Goal: Task Accomplishment & Management: Manage account settings

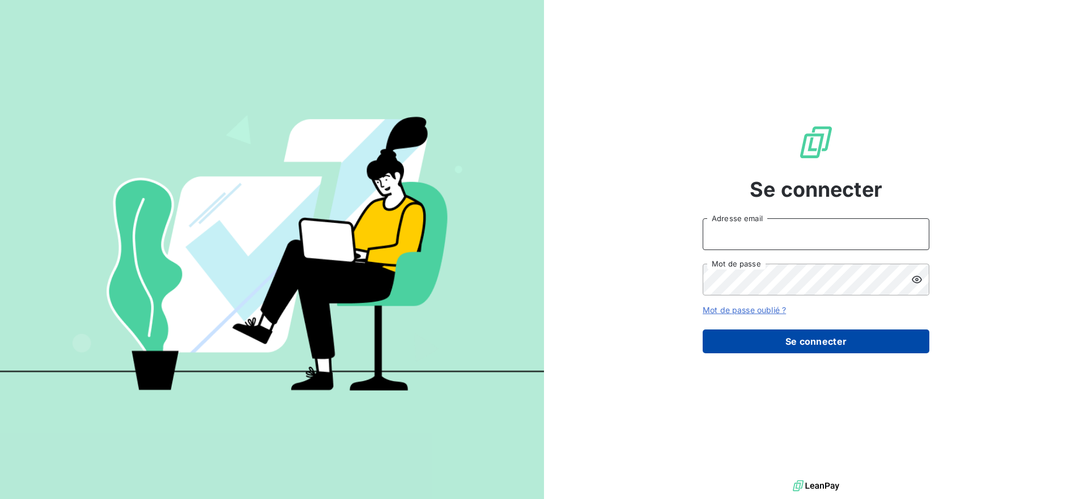
type input "[EMAIL_ADDRESS][DOMAIN_NAME]"
click at [774, 341] on button "Se connecter" at bounding box center [815, 341] width 227 height 24
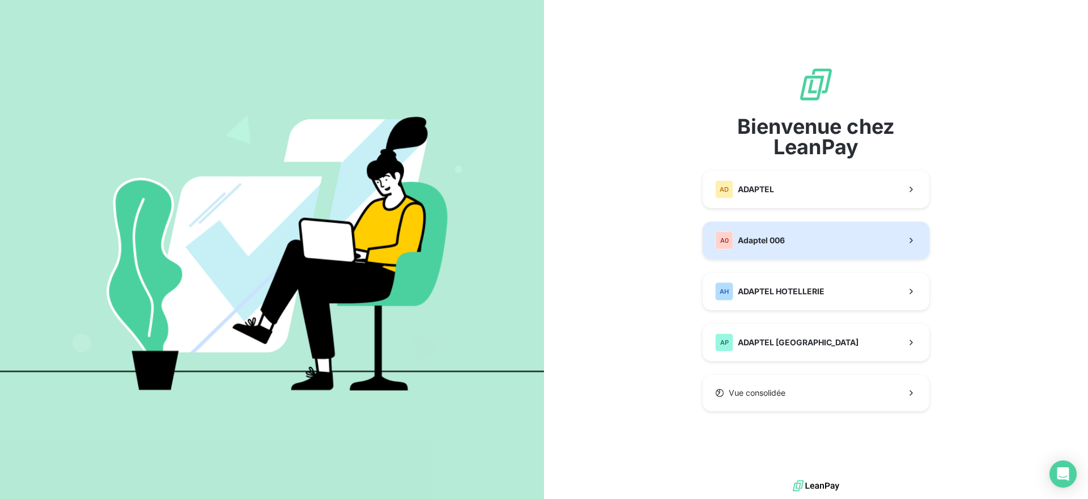
click at [750, 247] on div "A0 Adaptel 006" at bounding box center [750, 240] width 70 height 18
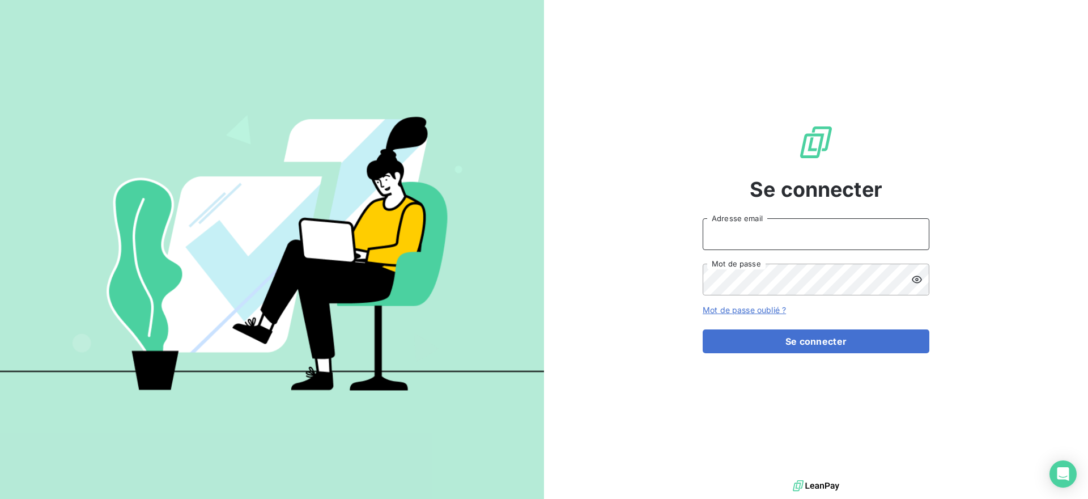
type input "[EMAIL_ADDRESS][DOMAIN_NAME]"
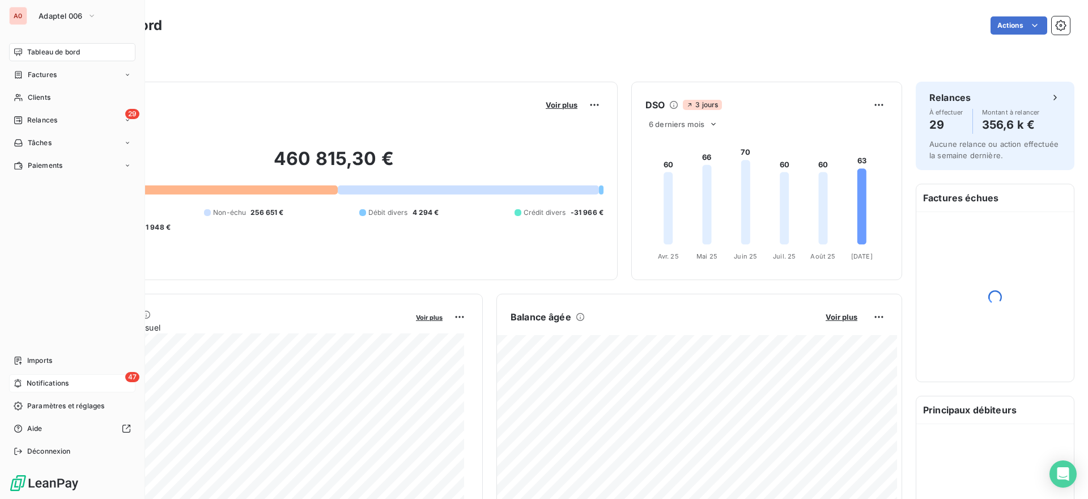
click at [125, 381] on span "47" at bounding box center [132, 377] width 14 height 10
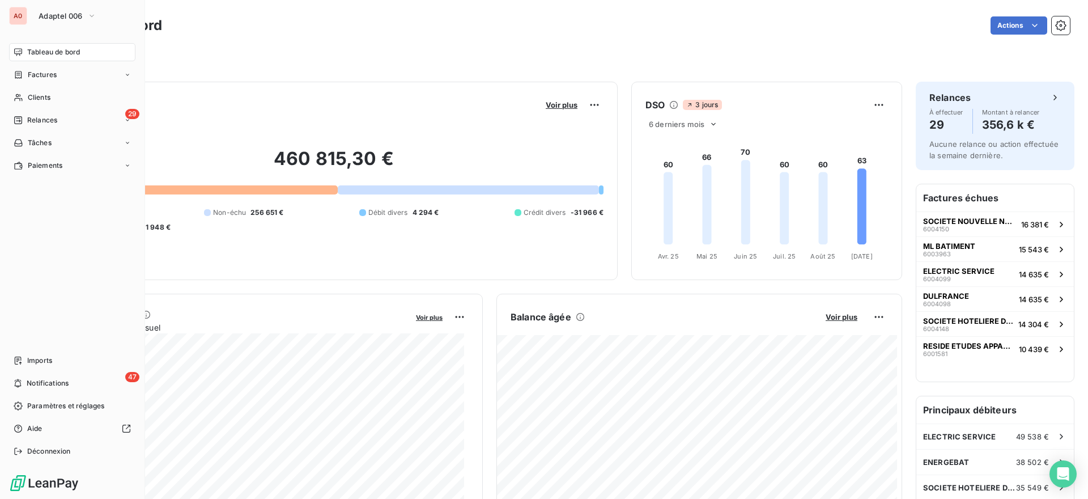
click at [12, 227] on div "Tableau de bord Factures Clients 29 Relances Tâches Paiements Imports 47 Notifi…" at bounding box center [72, 251] width 126 height 417
click at [56, 123] on span "Relances" at bounding box center [42, 120] width 30 height 10
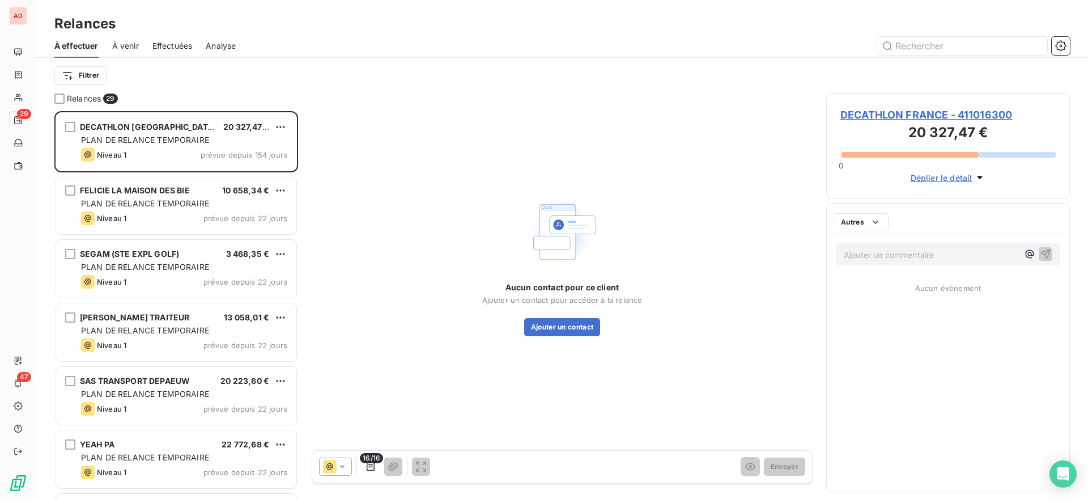
scroll to position [378, 234]
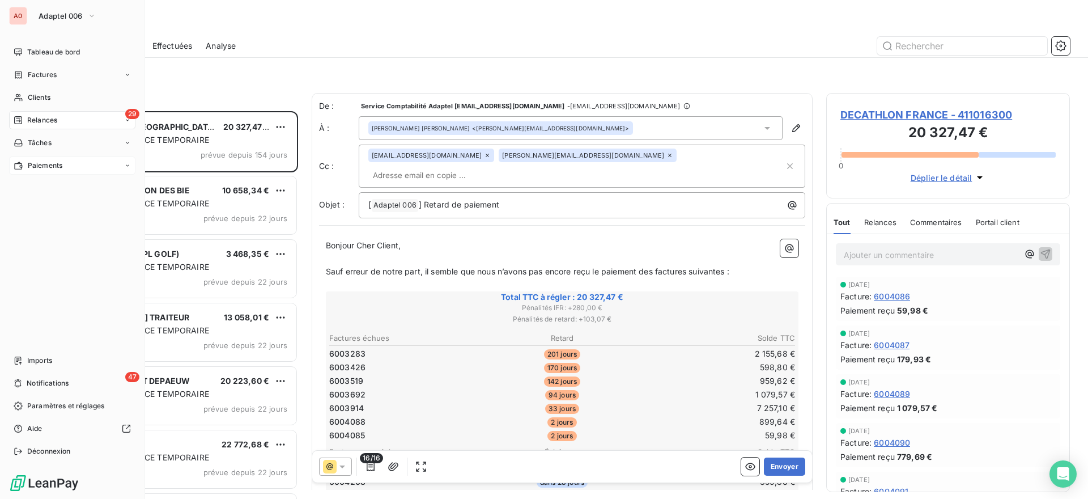
click at [46, 171] on div "Paiements" at bounding box center [72, 165] width 126 height 18
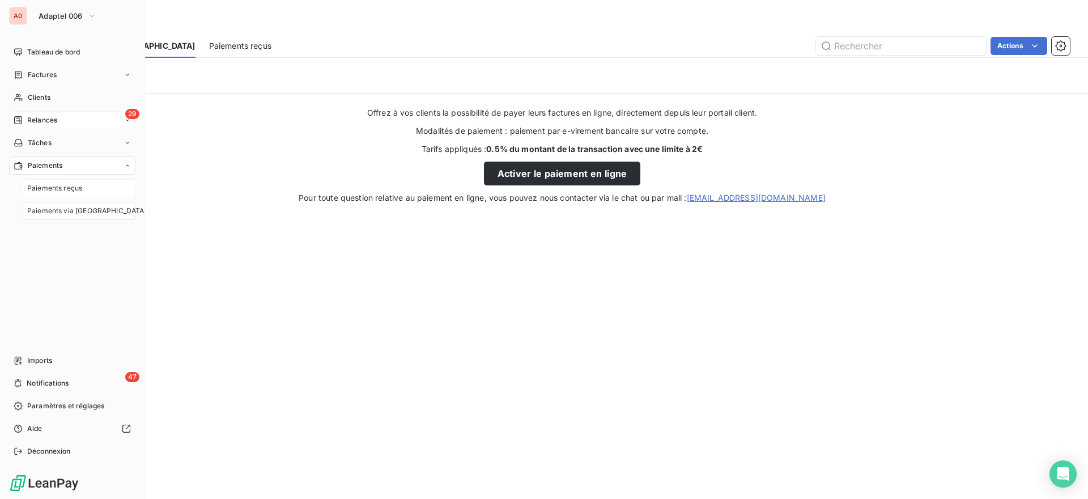
click at [91, 188] on div "Paiements reçus" at bounding box center [79, 188] width 113 height 18
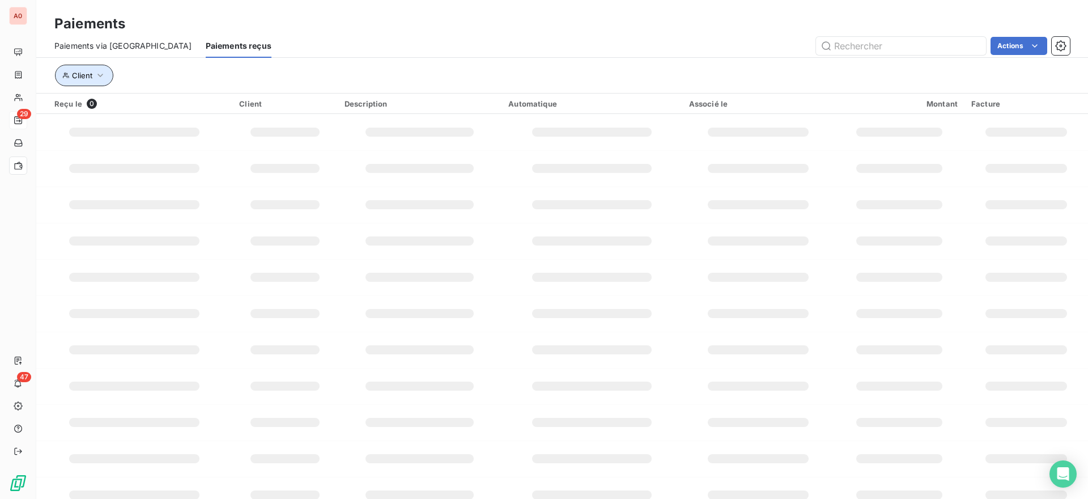
click at [87, 71] on span "Client" at bounding box center [82, 75] width 20 height 9
click at [190, 59] on div "Client" at bounding box center [561, 75] width 1015 height 35
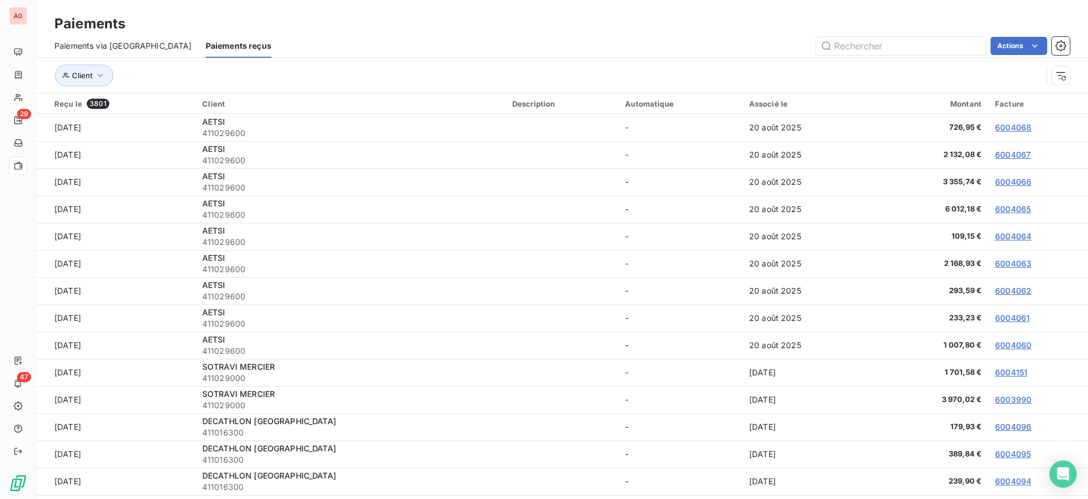
click at [99, 53] on div "Paiements via [GEOGRAPHIC_DATA]" at bounding box center [123, 46] width 138 height 24
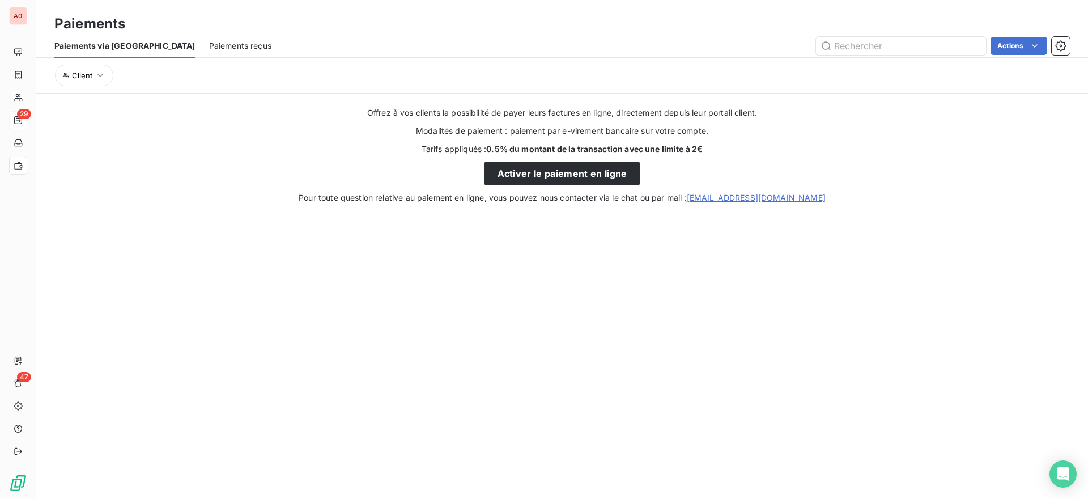
click at [209, 53] on div "Paiements reçus" at bounding box center [240, 46] width 62 height 24
